Goal: Book appointment/travel/reservation

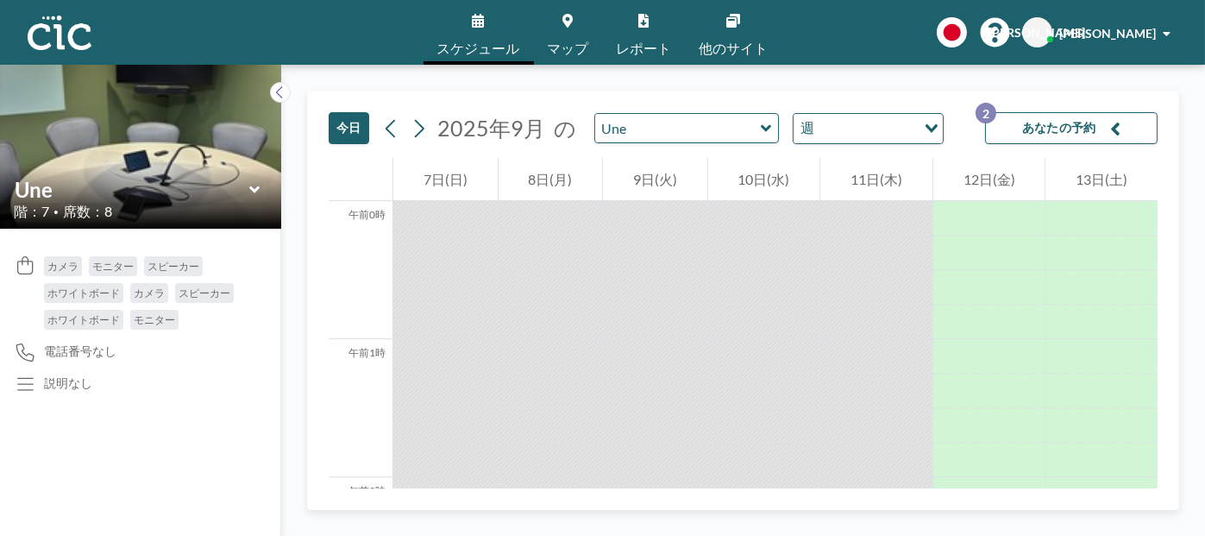
scroll to position [2071, 0]
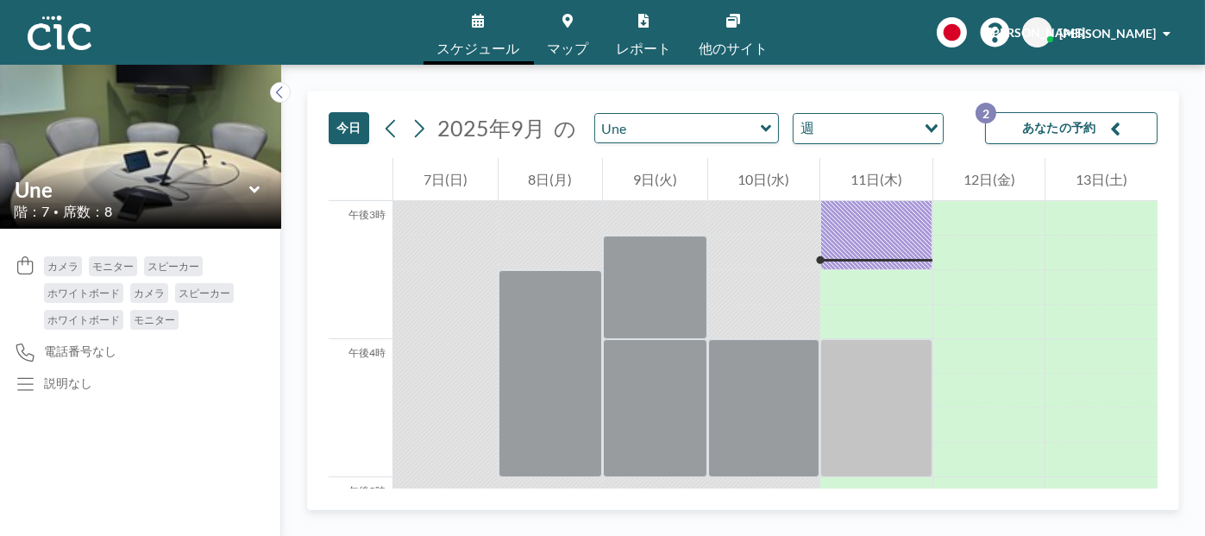
drag, startPoint x: 0, startPoint y: 67, endPoint x: 1079, endPoint y: 123, distance: 1080.0
click at [1079, 123] on font "あなたの予約" at bounding box center [1059, 127] width 74 height 15
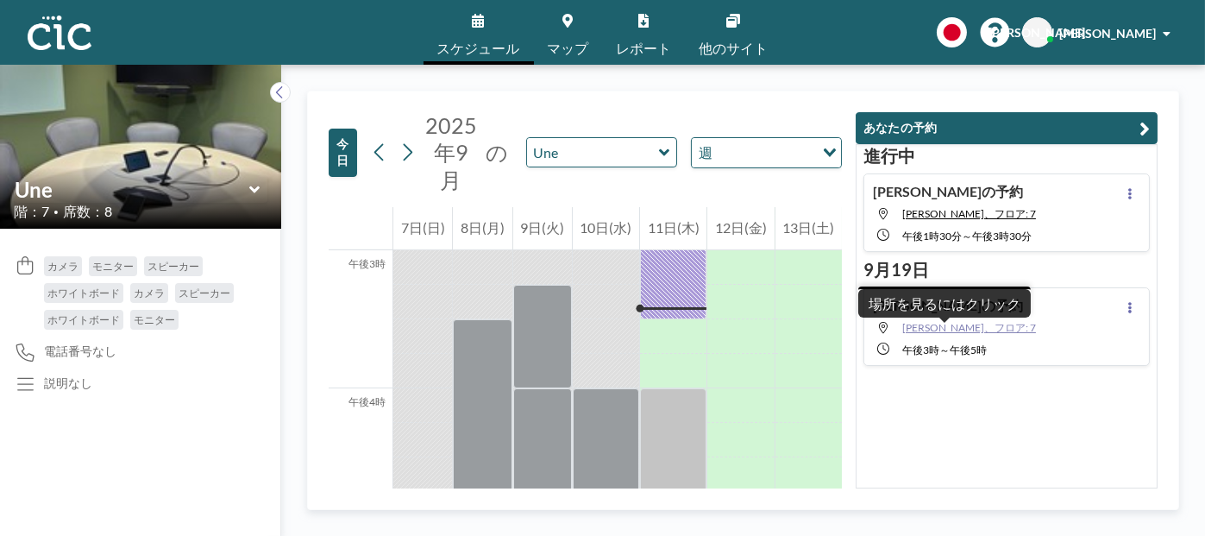
click at [928, 324] on font "[PERSON_NAME]、フロア: 7" at bounding box center [969, 327] width 134 height 13
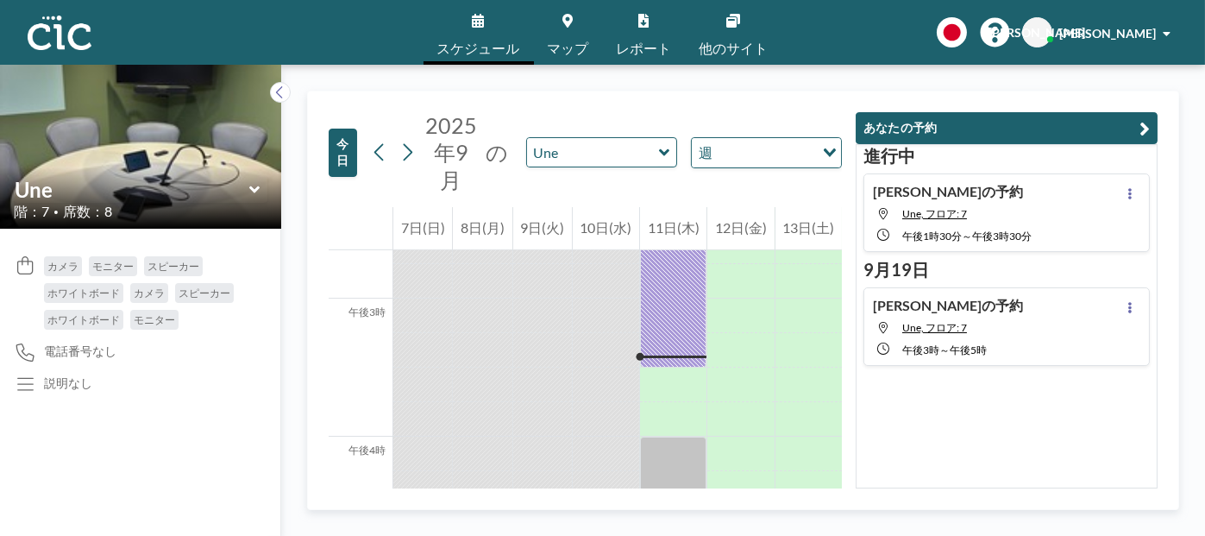
scroll to position [2071, 0]
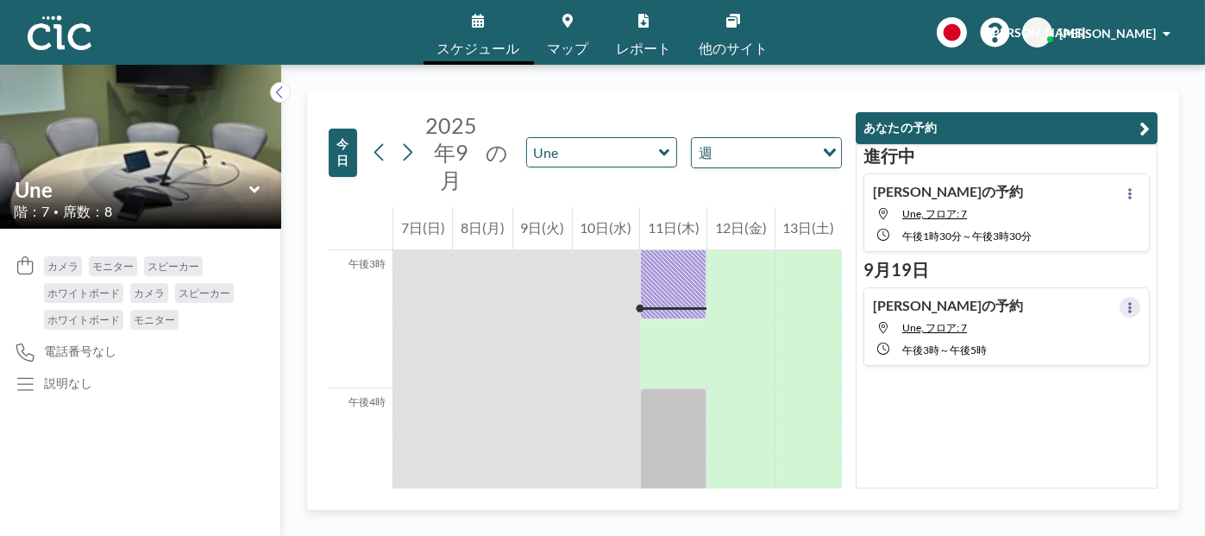
click at [1127, 309] on icon at bounding box center [1130, 307] width 7 height 11
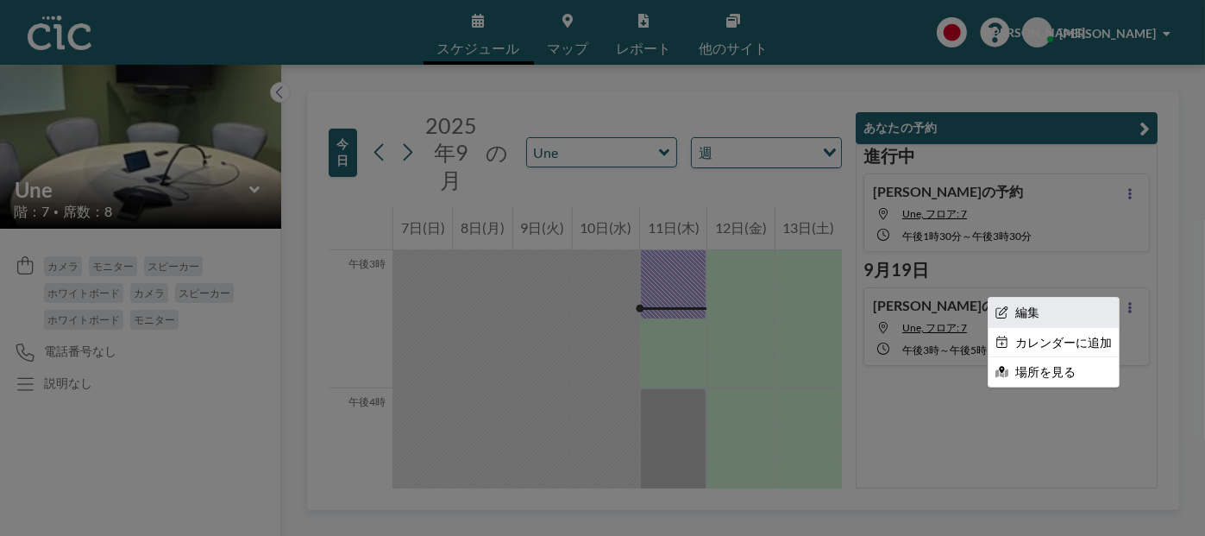
click at [1079, 316] on li "編集" at bounding box center [1054, 312] width 130 height 29
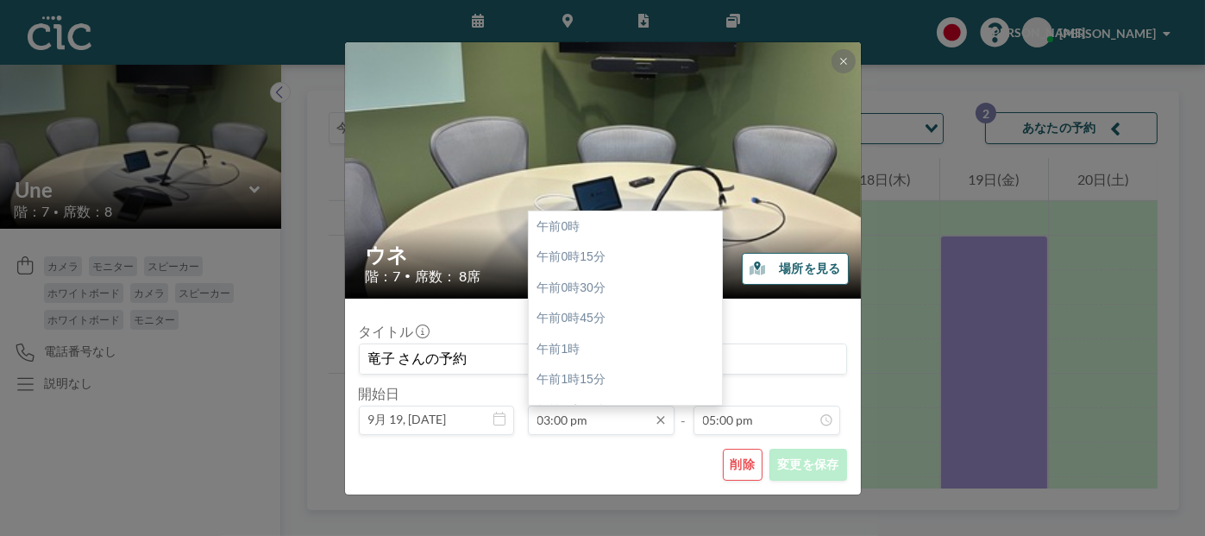
scroll to position [1842, 0]
click at [607, 419] on input "03:00 pm" at bounding box center [601, 420] width 147 height 29
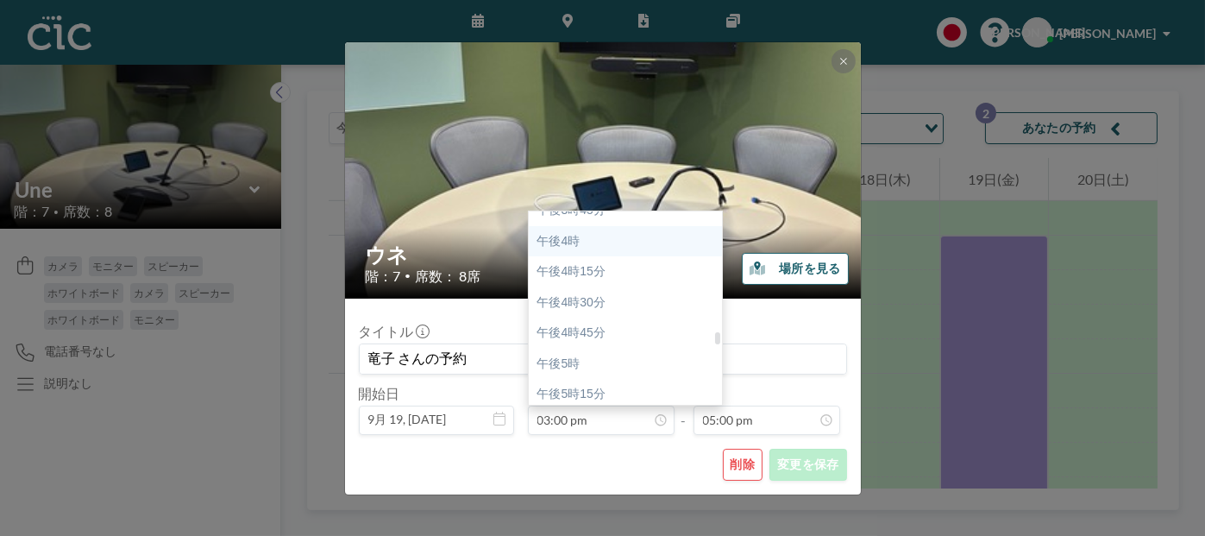
scroll to position [2015, 0]
click at [606, 302] on div "午後5時" at bounding box center [630, 300] width 202 height 31
type input "05:00 pm"
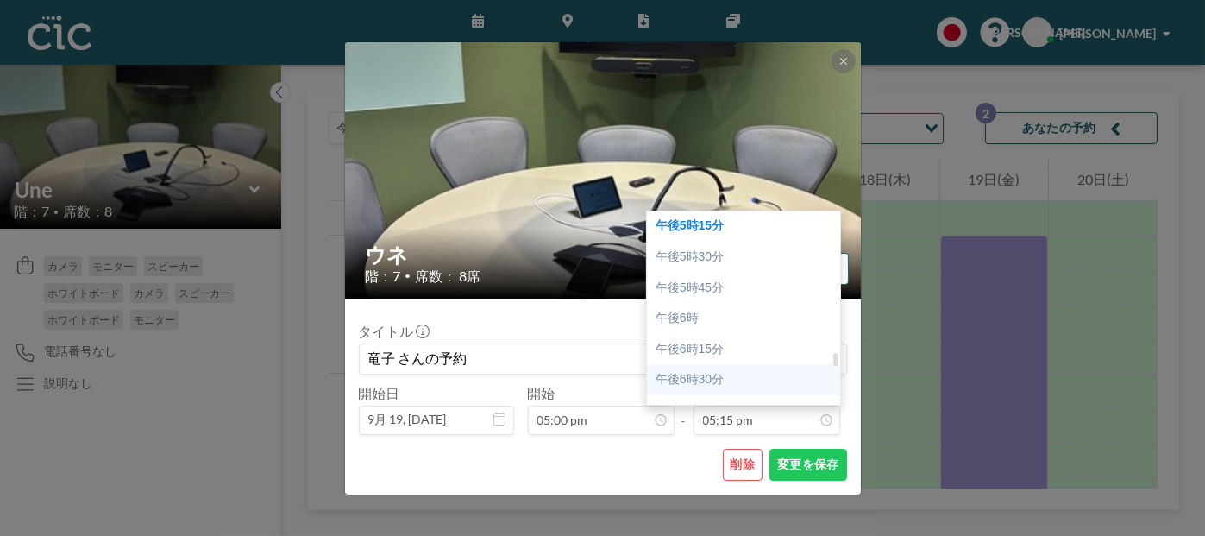
scroll to position [2205, 0]
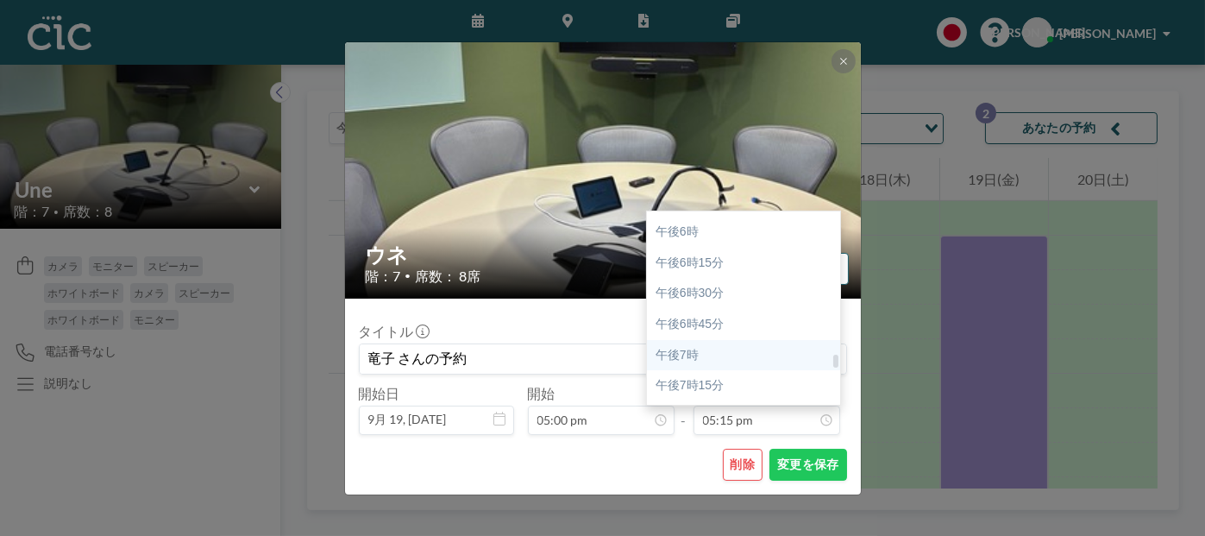
click at [704, 351] on div "午後7時" at bounding box center [748, 355] width 202 height 31
type input "07:00 pm"
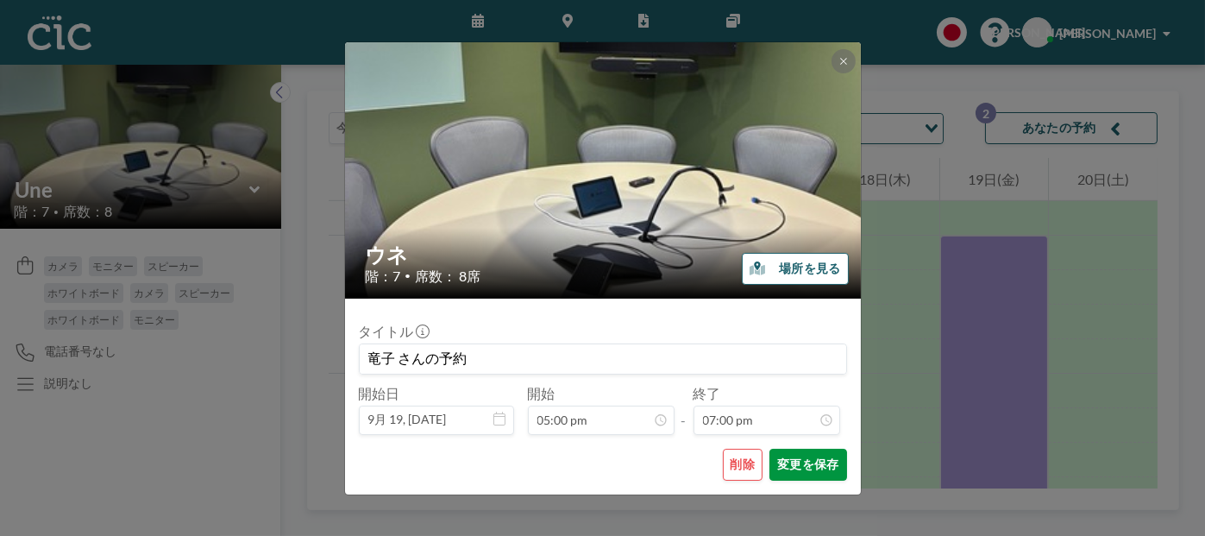
scroll to position [2333, 0]
click at [806, 468] on font "変更を保存" at bounding box center [807, 463] width 61 height 15
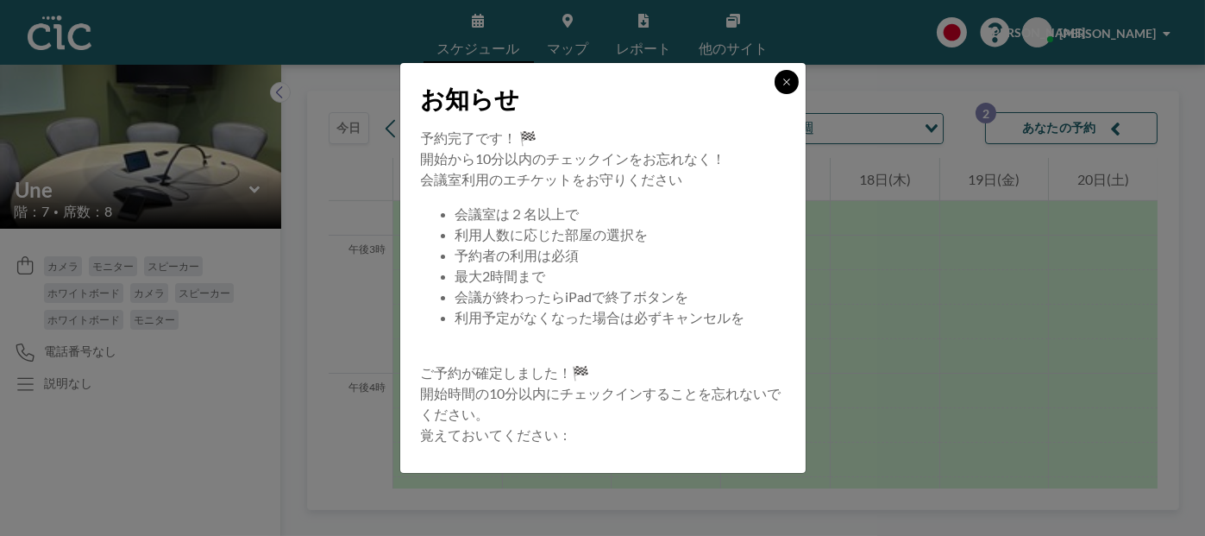
click at [789, 84] on icon at bounding box center [787, 82] width 10 height 10
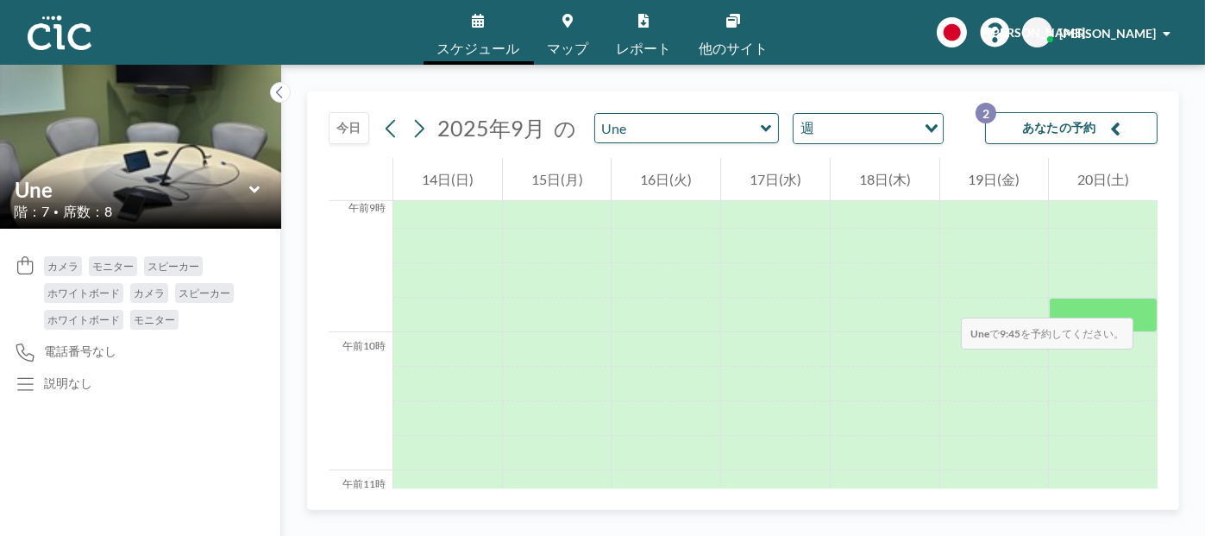
scroll to position [1260, 0]
